Goal: Transaction & Acquisition: Purchase product/service

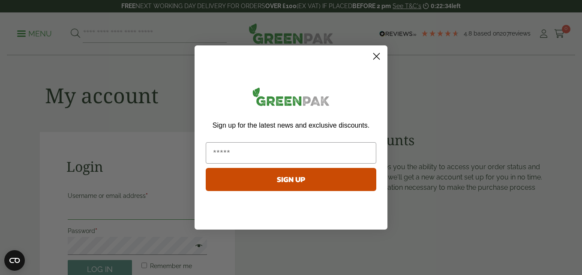
type input "**********"
click at [378, 56] on circle "Close dialog" at bounding box center [376, 56] width 14 height 14
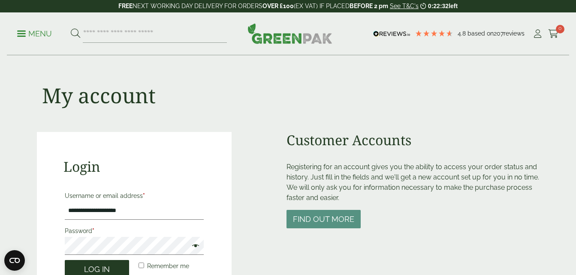
click at [102, 268] on button "Log in" at bounding box center [97, 269] width 64 height 18
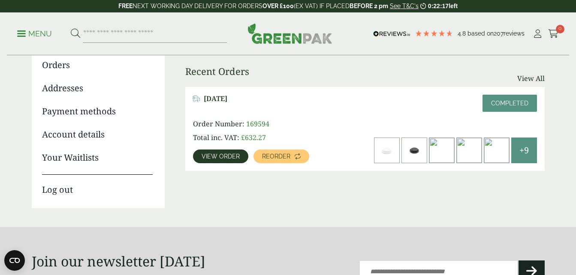
scroll to position [108, 0]
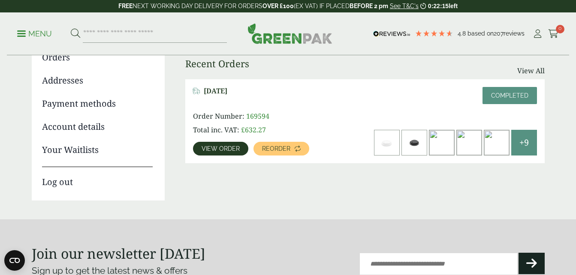
click at [217, 148] on span "View order" at bounding box center [220, 149] width 38 height 6
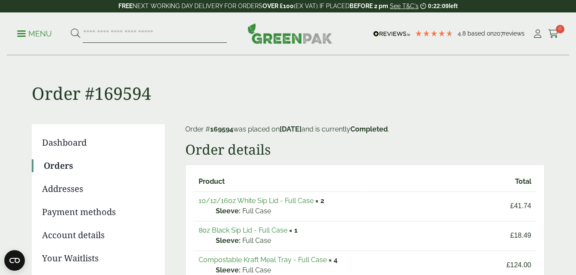
click at [139, 36] on input "search" at bounding box center [155, 34] width 144 height 18
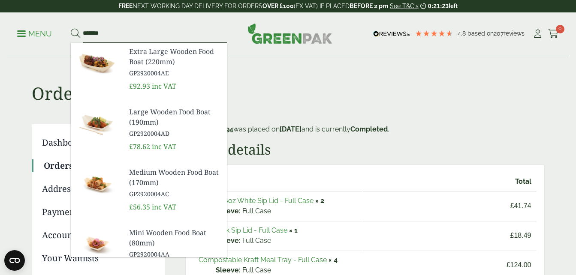
type input "*******"
click at [71, 28] on button at bounding box center [75, 33] width 9 height 11
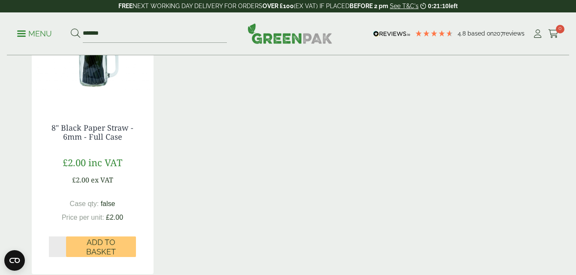
scroll to position [221, 0]
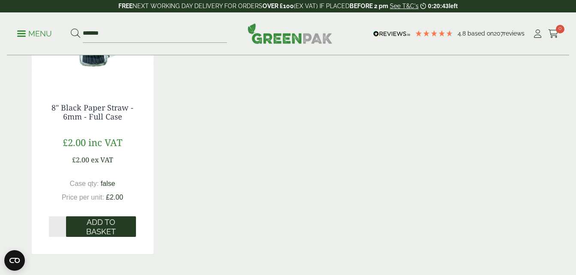
click at [108, 234] on span "Add to Basket" at bounding box center [101, 227] width 58 height 18
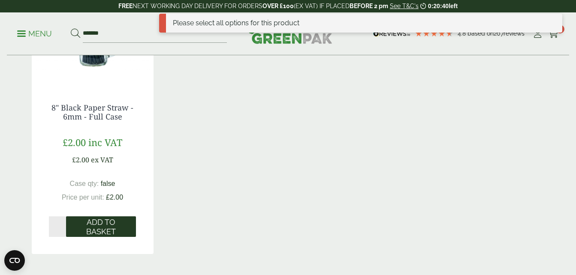
click at [96, 222] on span "Add to Basket" at bounding box center [101, 227] width 58 height 18
click at [102, 229] on span "Add to Basket" at bounding box center [101, 227] width 58 height 18
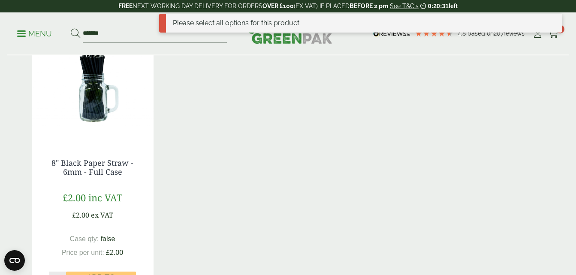
scroll to position [131, 0]
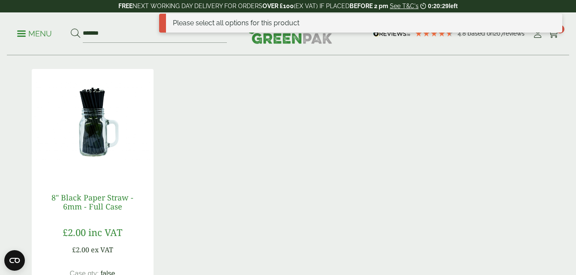
click at [89, 198] on link "8" Black Paper Straw - 6mm - Full Case" at bounding box center [92, 202] width 82 height 20
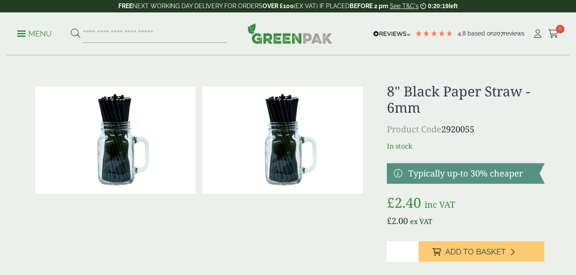
type input "*"
click at [413, 249] on input "*" at bounding box center [402, 251] width 31 height 21
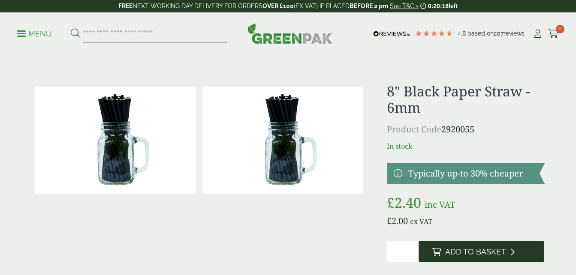
click at [474, 249] on span "Add to Basket" at bounding box center [475, 251] width 60 height 9
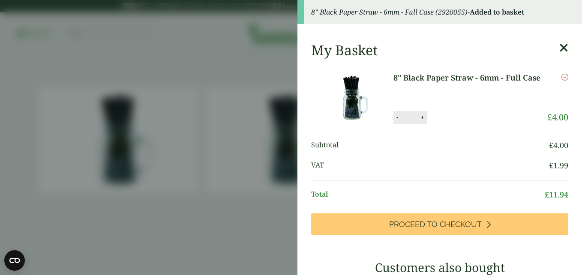
click at [559, 51] on icon at bounding box center [563, 48] width 9 height 12
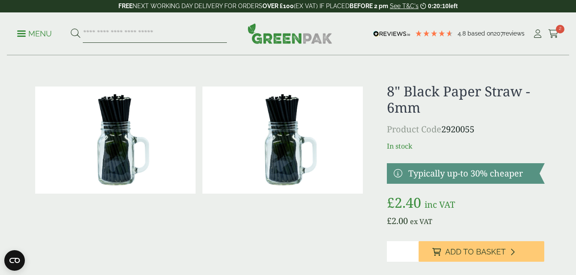
click at [135, 35] on input "search" at bounding box center [155, 34] width 144 height 18
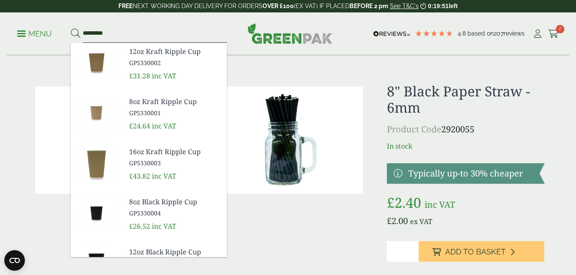
type input "*********"
click at [71, 28] on button at bounding box center [75, 33] width 9 height 11
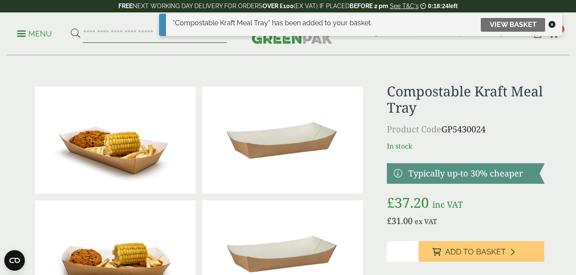
click at [108, 37] on input "search" at bounding box center [155, 34] width 144 height 18
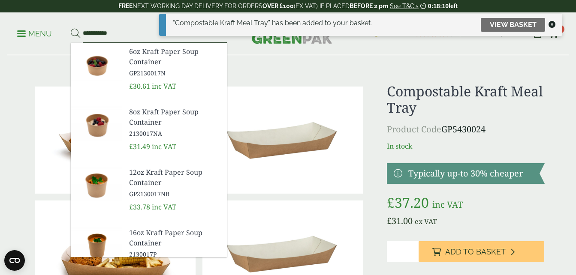
type input "**********"
click at [71, 28] on button at bounding box center [75, 33] width 9 height 11
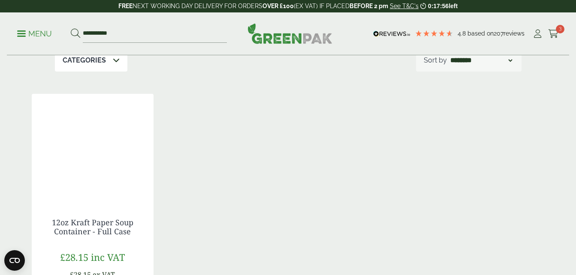
scroll to position [141, 0]
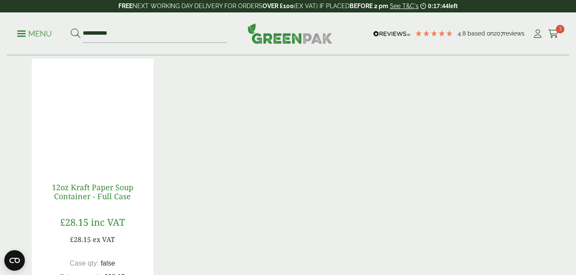
click at [106, 188] on link "12oz Kraft Paper Soup Container - Full Case" at bounding box center [92, 192] width 81 height 20
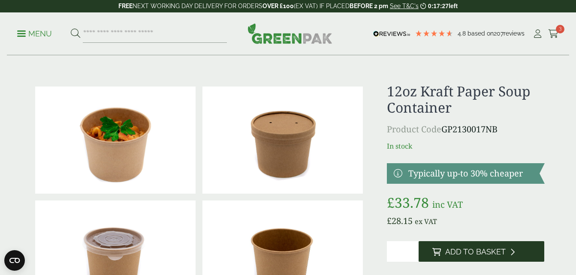
click at [451, 250] on span "Add to Basket" at bounding box center [475, 251] width 60 height 9
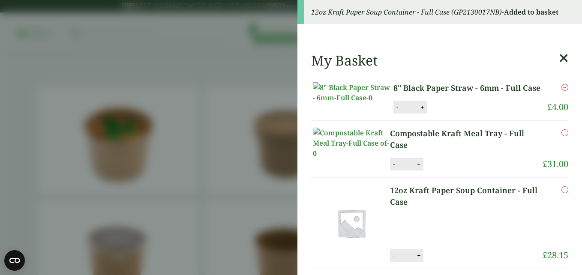
click at [559, 57] on icon at bounding box center [563, 58] width 9 height 12
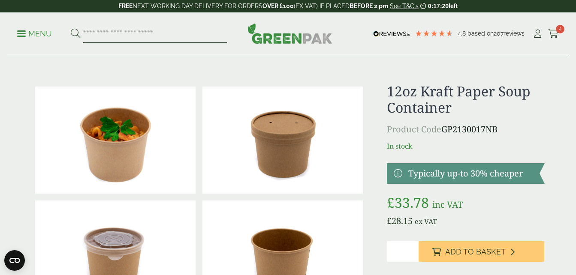
click at [187, 34] on input "search" at bounding box center [155, 34] width 144 height 18
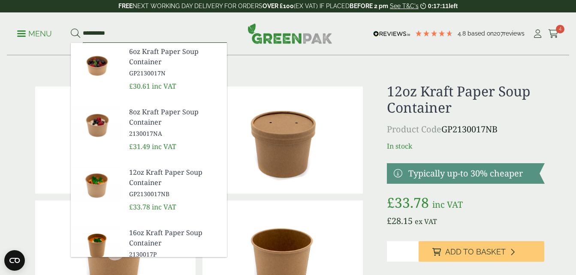
type input "**********"
click at [71, 28] on button at bounding box center [75, 33] width 9 height 11
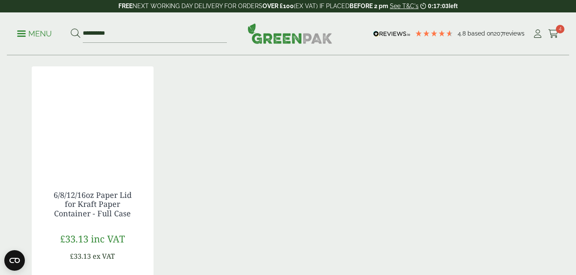
scroll to position [136, 0]
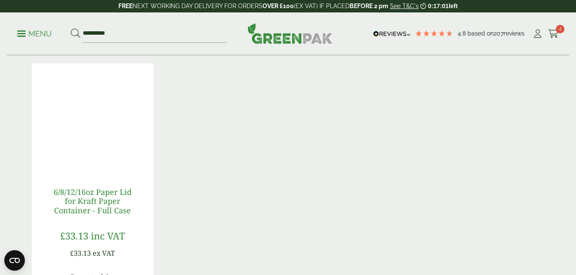
click at [80, 204] on link "6/8/12/16oz Paper Lid for Kraft Paper Container - Full Case" at bounding box center [93, 201] width 78 height 29
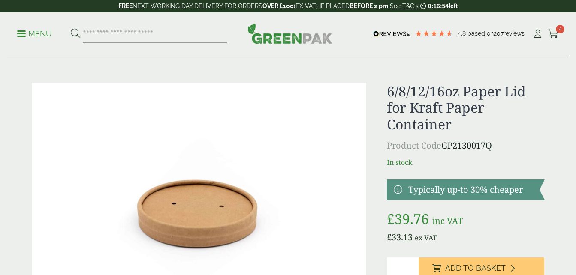
click at [473, 266] on span "Add to Basket" at bounding box center [475, 268] width 60 height 9
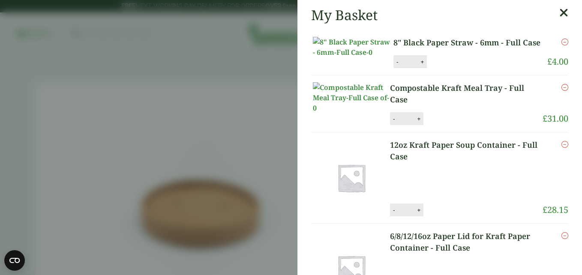
click at [559, 14] on icon at bounding box center [563, 13] width 9 height 12
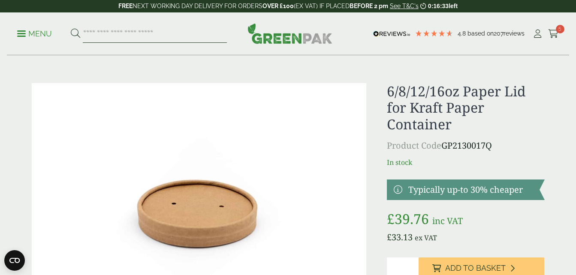
click at [140, 34] on input "search" at bounding box center [155, 34] width 144 height 18
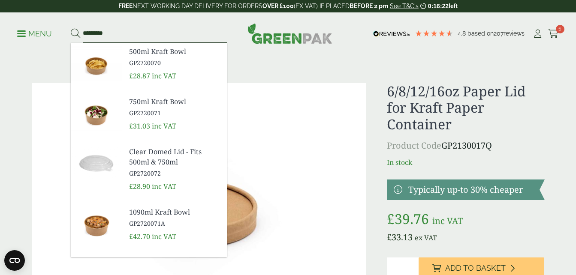
type input "*********"
click at [71, 28] on button at bounding box center [75, 33] width 9 height 11
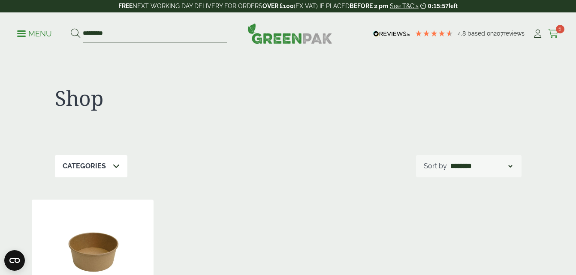
click at [552, 33] on icon at bounding box center [553, 34] width 11 height 9
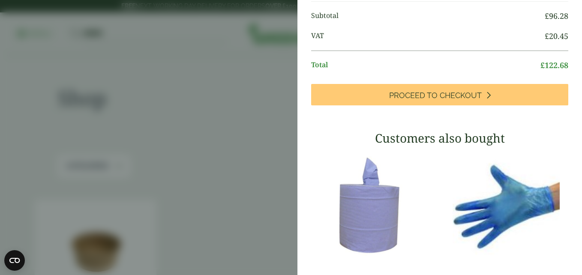
scroll to position [329, 0]
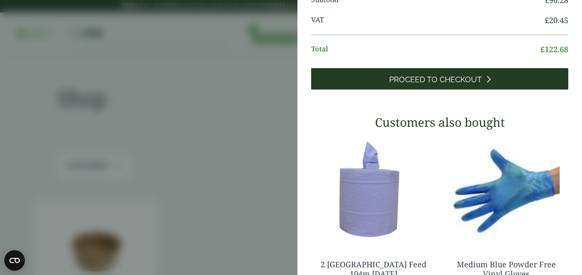
click at [437, 84] on span "Proceed to Checkout" at bounding box center [435, 79] width 93 height 9
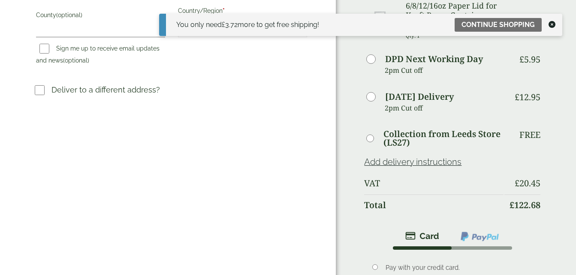
scroll to position [327, 0]
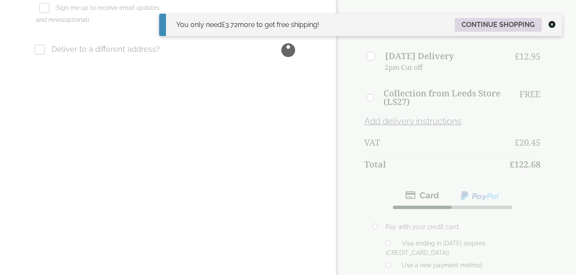
click at [512, 23] on link "Continue shopping" at bounding box center [497, 25] width 87 height 14
click at [479, 24] on link "Continue shopping" at bounding box center [497, 25] width 87 height 14
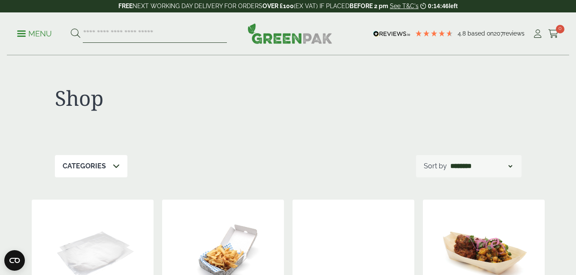
click at [139, 31] on input "search" at bounding box center [155, 34] width 144 height 18
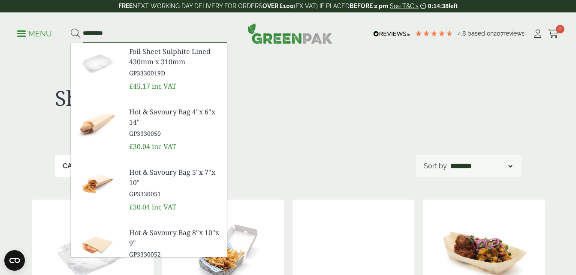
type input "*********"
click at [71, 28] on button at bounding box center [75, 33] width 9 height 11
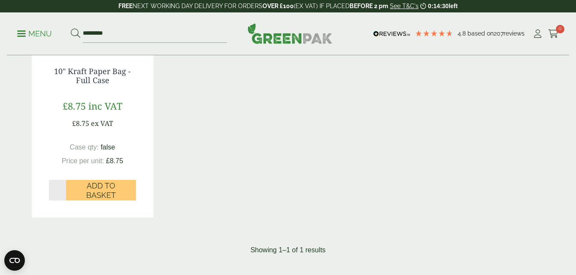
scroll to position [260, 0]
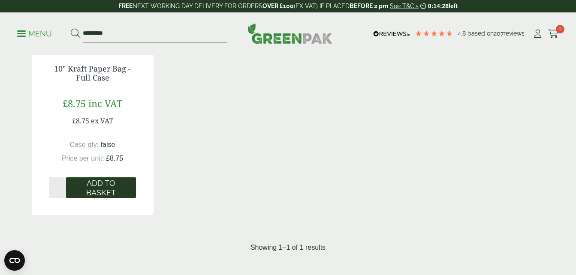
click at [94, 190] on span "Add to Basket" at bounding box center [101, 188] width 58 height 18
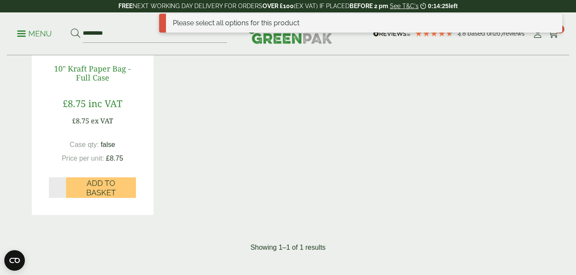
click at [97, 75] on link "10" Kraft Paper Bag - Full Case" at bounding box center [92, 73] width 77 height 20
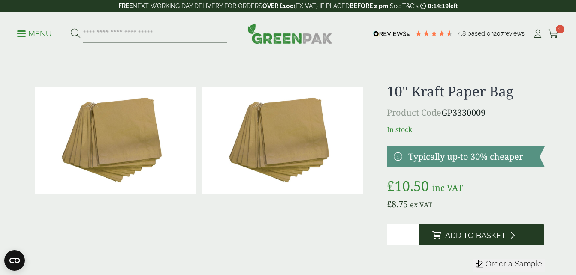
click at [471, 238] on span "Add to Basket" at bounding box center [475, 235] width 60 height 9
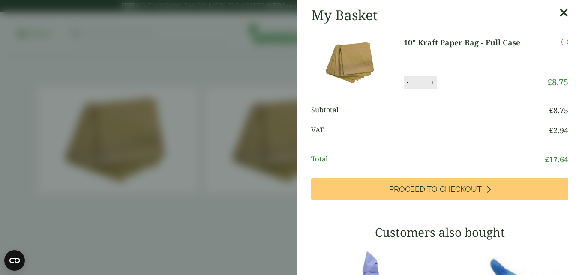
click at [559, 12] on icon at bounding box center [563, 13] width 9 height 12
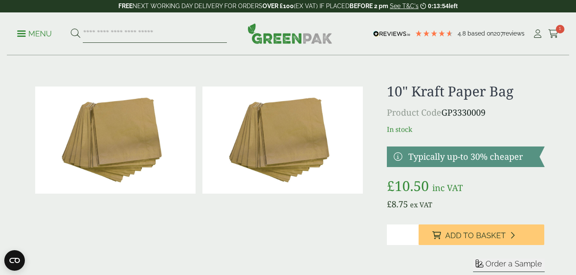
click at [111, 36] on input "search" at bounding box center [155, 34] width 144 height 18
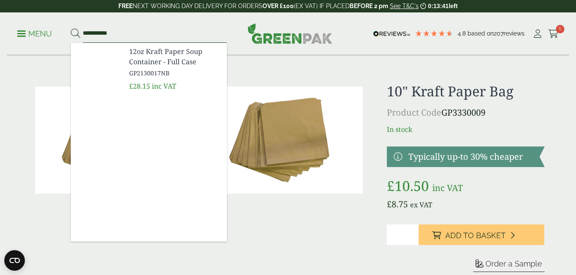
type input "**********"
click at [71, 28] on button at bounding box center [75, 33] width 9 height 11
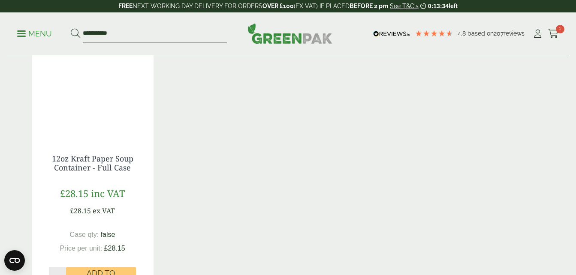
scroll to position [174, 0]
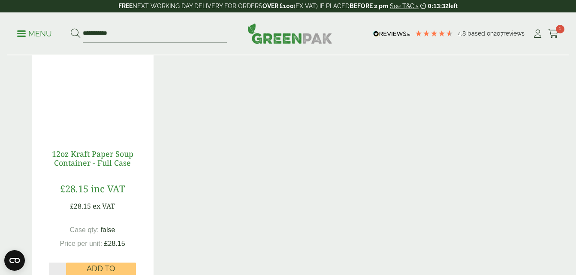
click at [102, 159] on link "12oz Kraft Paper Soup Container - Full Case" at bounding box center [92, 159] width 81 height 20
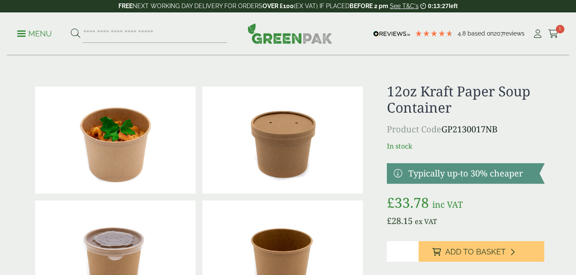
click at [471, 251] on span "Add to Basket" at bounding box center [475, 251] width 60 height 9
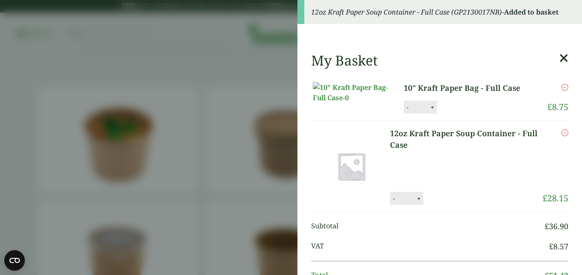
click at [135, 34] on aside "12oz Kraft Paper Soup Container - Full Case (GP2130017NB) - Added to basket My …" at bounding box center [291, 137] width 582 height 275
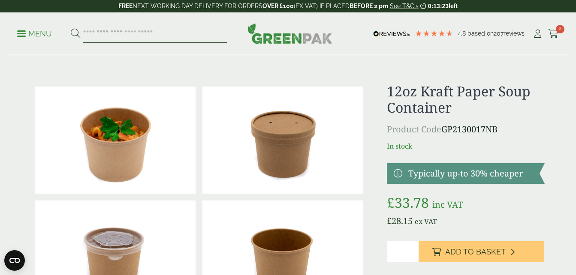
click at [158, 36] on input "search" at bounding box center [155, 34] width 144 height 18
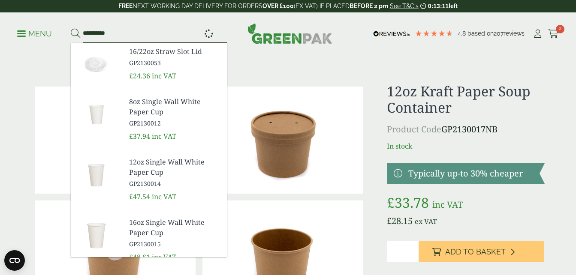
type input "**********"
click at [71, 28] on button at bounding box center [75, 33] width 9 height 11
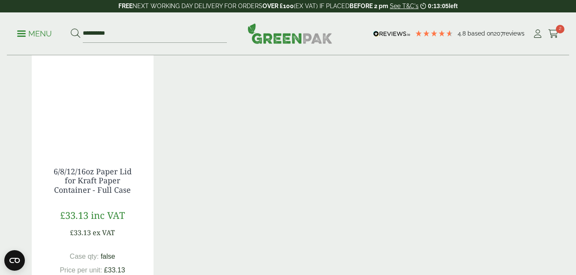
scroll to position [191, 0]
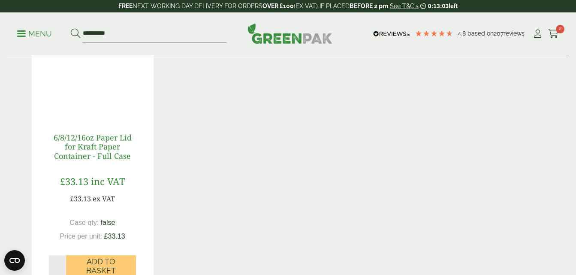
click at [106, 145] on link "6/8/12/16oz Paper Lid for Kraft Paper Container - Full Case" at bounding box center [93, 146] width 78 height 29
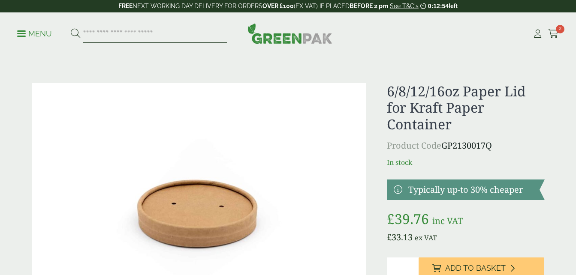
click at [172, 33] on input "search" at bounding box center [155, 34] width 144 height 18
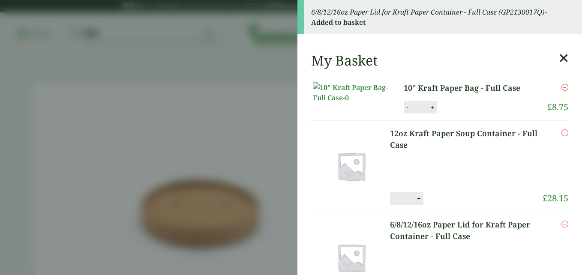
type input "*******"
click at [559, 56] on icon at bounding box center [563, 58] width 9 height 12
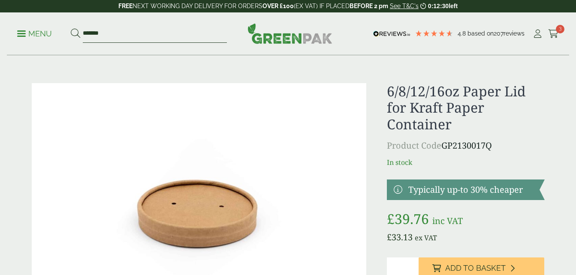
click at [129, 33] on input "*******" at bounding box center [155, 34] width 144 height 18
click at [71, 28] on button at bounding box center [75, 33] width 9 height 11
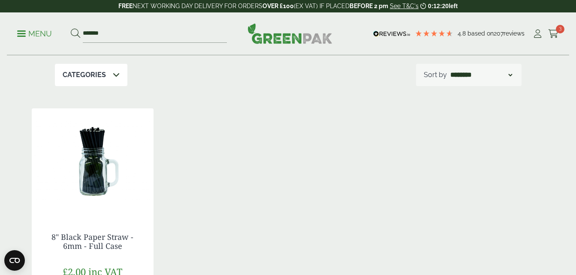
scroll to position [164, 0]
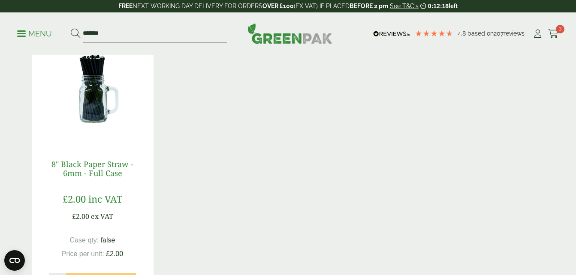
click at [104, 171] on link "8" Black Paper Straw - 6mm - Full Case" at bounding box center [92, 169] width 82 height 20
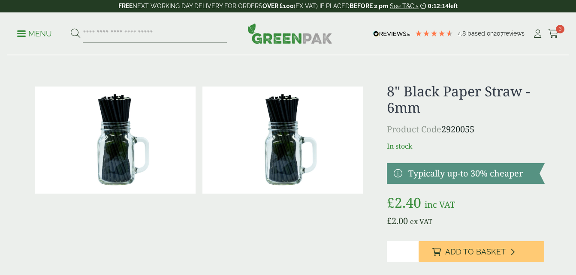
type input "*"
click at [411, 249] on input "*" at bounding box center [402, 251] width 31 height 21
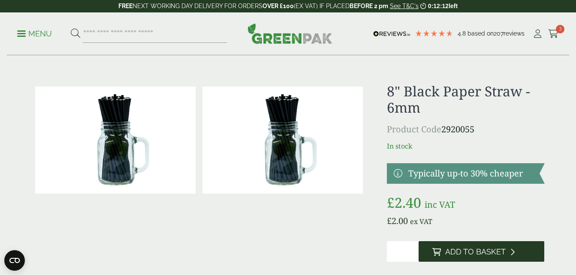
click at [480, 255] on span "Add to Basket" at bounding box center [475, 251] width 60 height 9
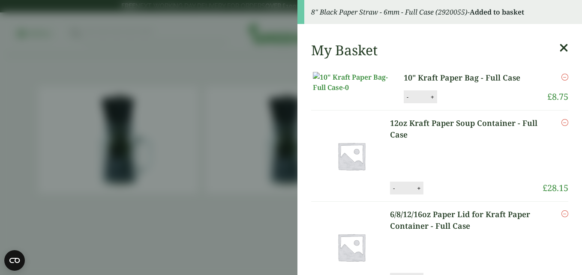
click at [559, 51] on icon at bounding box center [563, 48] width 9 height 12
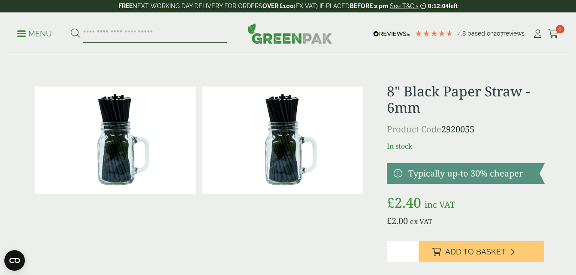
click at [119, 29] on input "search" at bounding box center [155, 34] width 144 height 18
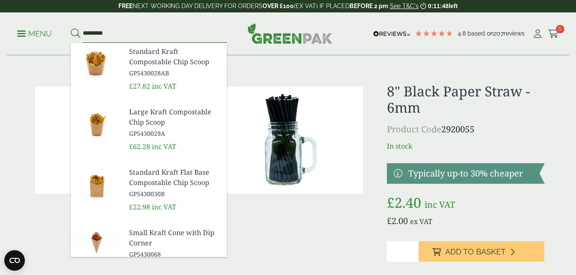
type input "*********"
click at [71, 28] on button at bounding box center [75, 33] width 9 height 11
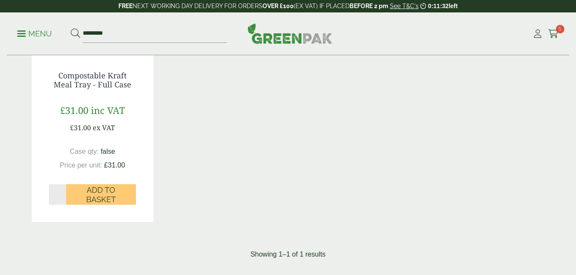
scroll to position [261, 0]
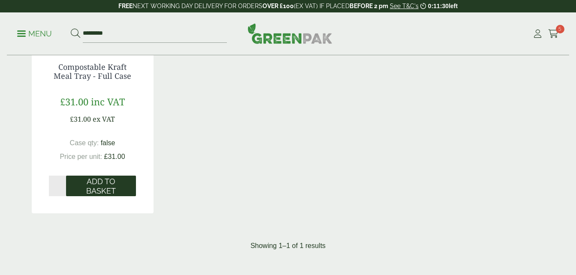
click at [100, 189] on span "Add to Basket" at bounding box center [101, 186] width 58 height 18
click at [107, 185] on span "Add to Basket" at bounding box center [101, 186] width 58 height 18
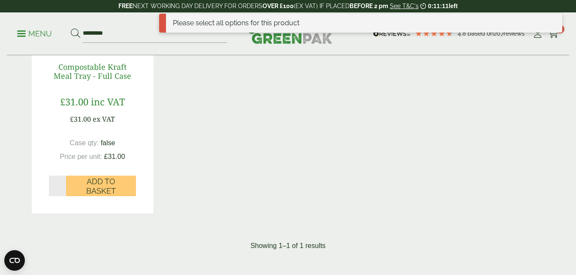
click at [81, 75] on link "Compostable Kraft Meal Tray - Full Case" at bounding box center [93, 72] width 78 height 20
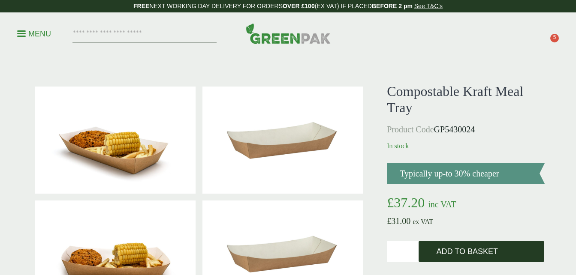
click at [500, 252] on button "Add to Basket" at bounding box center [481, 251] width 126 height 21
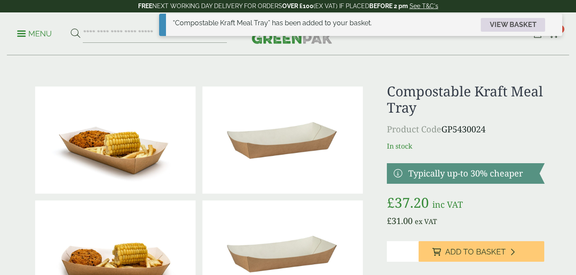
click at [529, 23] on link "View basket" at bounding box center [512, 25] width 64 height 14
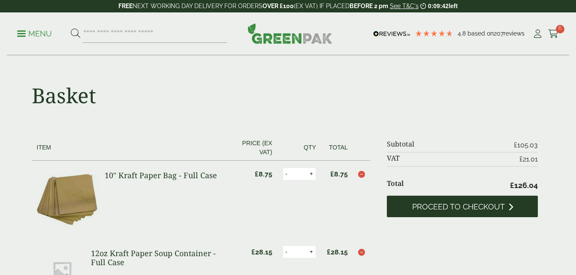
click at [473, 210] on span "Proceed to checkout" at bounding box center [458, 206] width 93 height 9
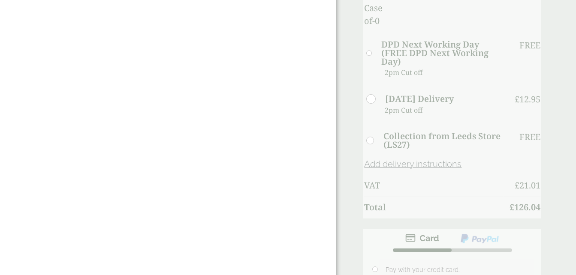
scroll to position [432, 0]
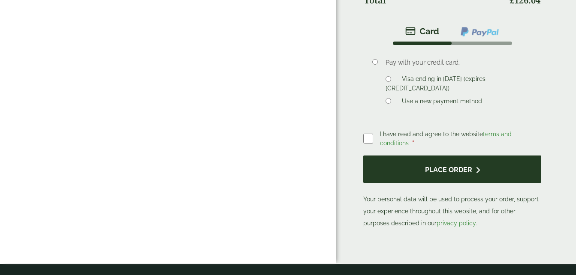
click at [464, 169] on button "Place order" at bounding box center [452, 170] width 178 height 28
